Goal: Find specific page/section: Find specific page/section

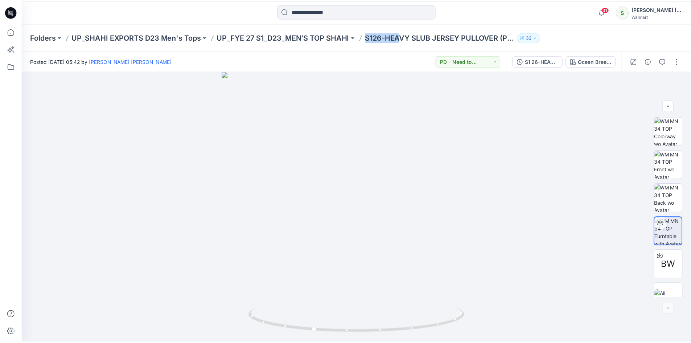
scroll to position [15, 0]
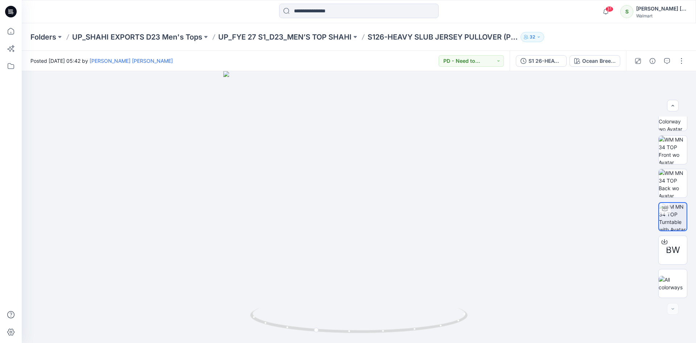
click at [10, 12] on icon at bounding box center [11, 12] width 12 height 12
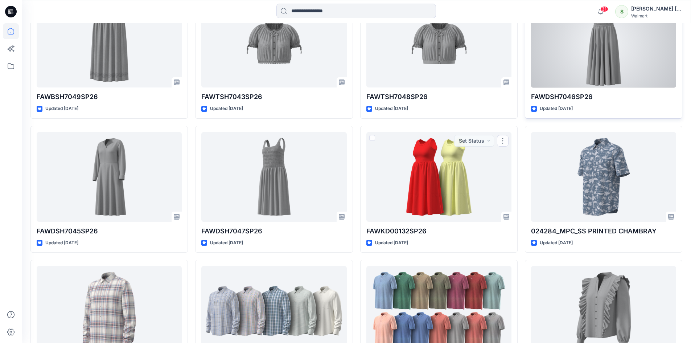
scroll to position [1327, 0]
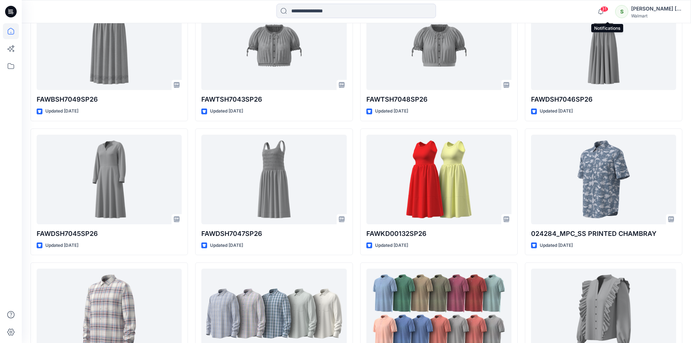
click at [607, 7] on span "31" at bounding box center [604, 9] width 8 height 6
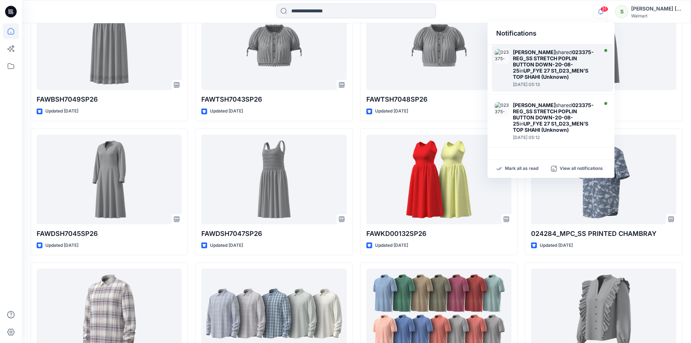
click at [537, 57] on strong "023375-REG_SS STRETCH POPLIN BUTTON DOWN-20-08-25" at bounding box center [553, 61] width 81 height 25
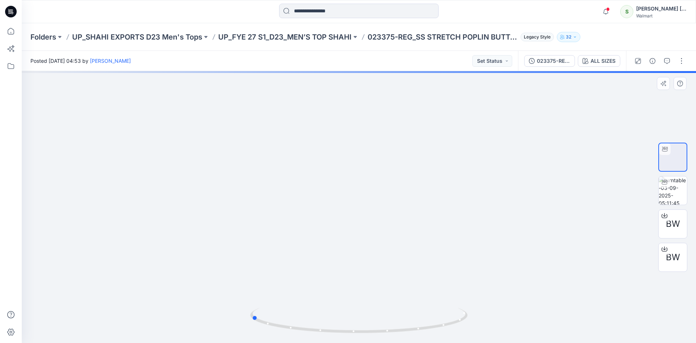
drag, startPoint x: 259, startPoint y: 171, endPoint x: 434, endPoint y: 195, distance: 176.8
click at [434, 195] on div at bounding box center [359, 207] width 674 height 272
click at [11, 15] on icon at bounding box center [11, 12] width 12 height 12
